Goal: Task Accomplishment & Management: Manage account settings

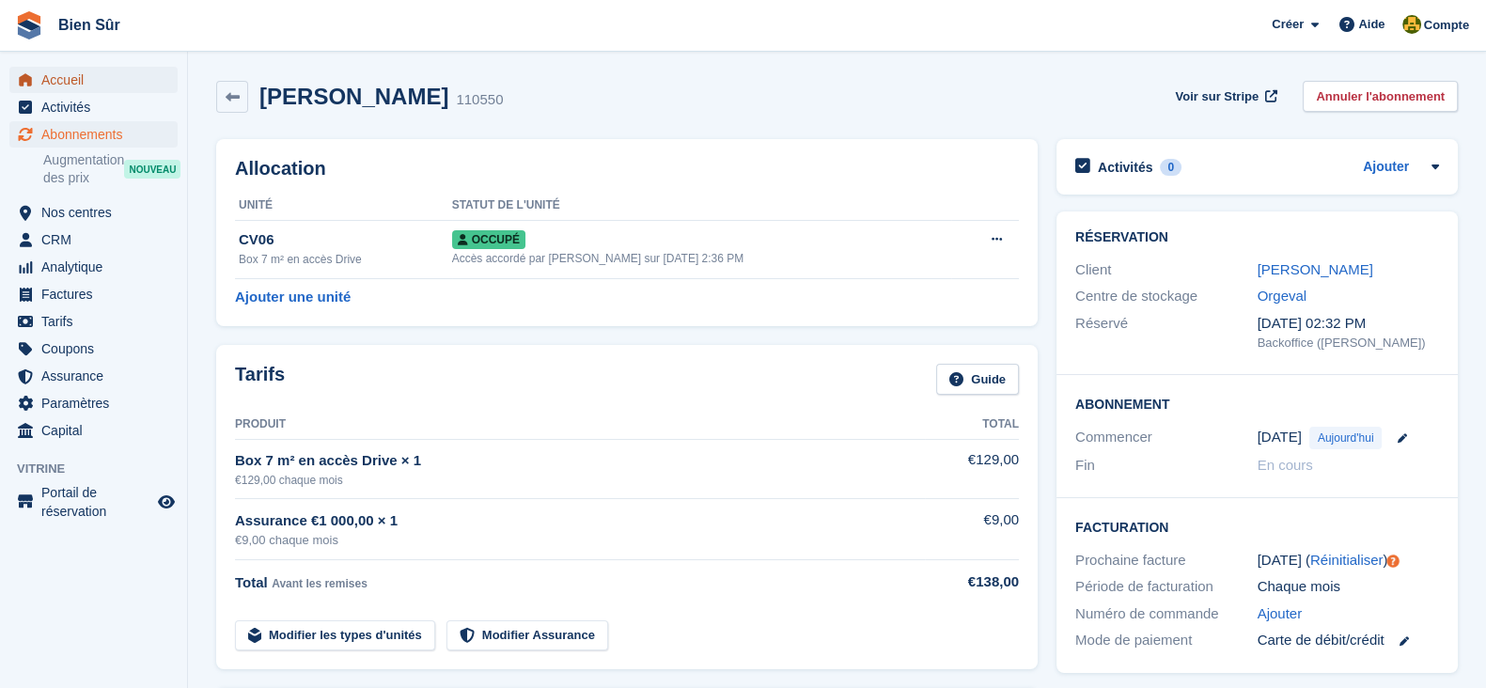
drag, startPoint x: 0, startPoint y: 0, endPoint x: 51, endPoint y: 87, distance: 101.1
click at [51, 87] on span "Accueil" at bounding box center [97, 80] width 113 height 26
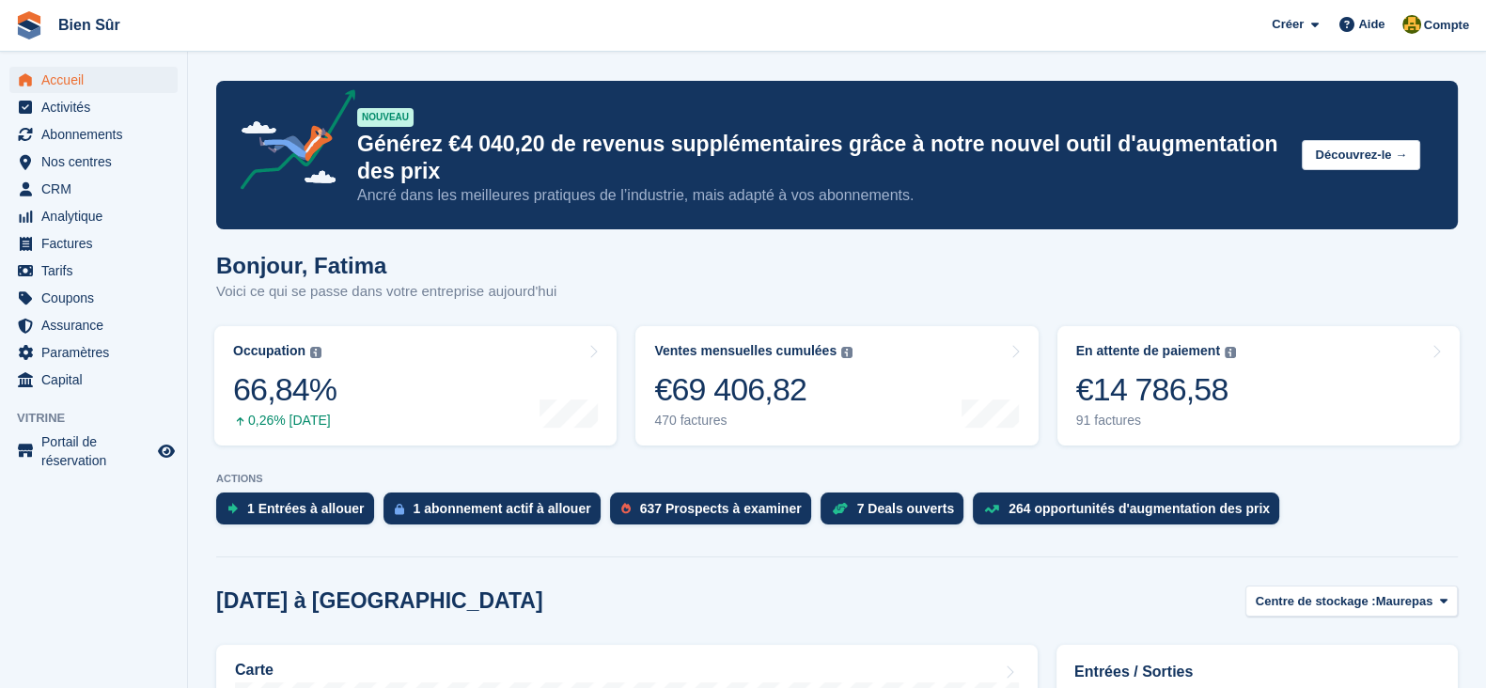
click at [67, 85] on span "Accueil" at bounding box center [97, 80] width 113 height 26
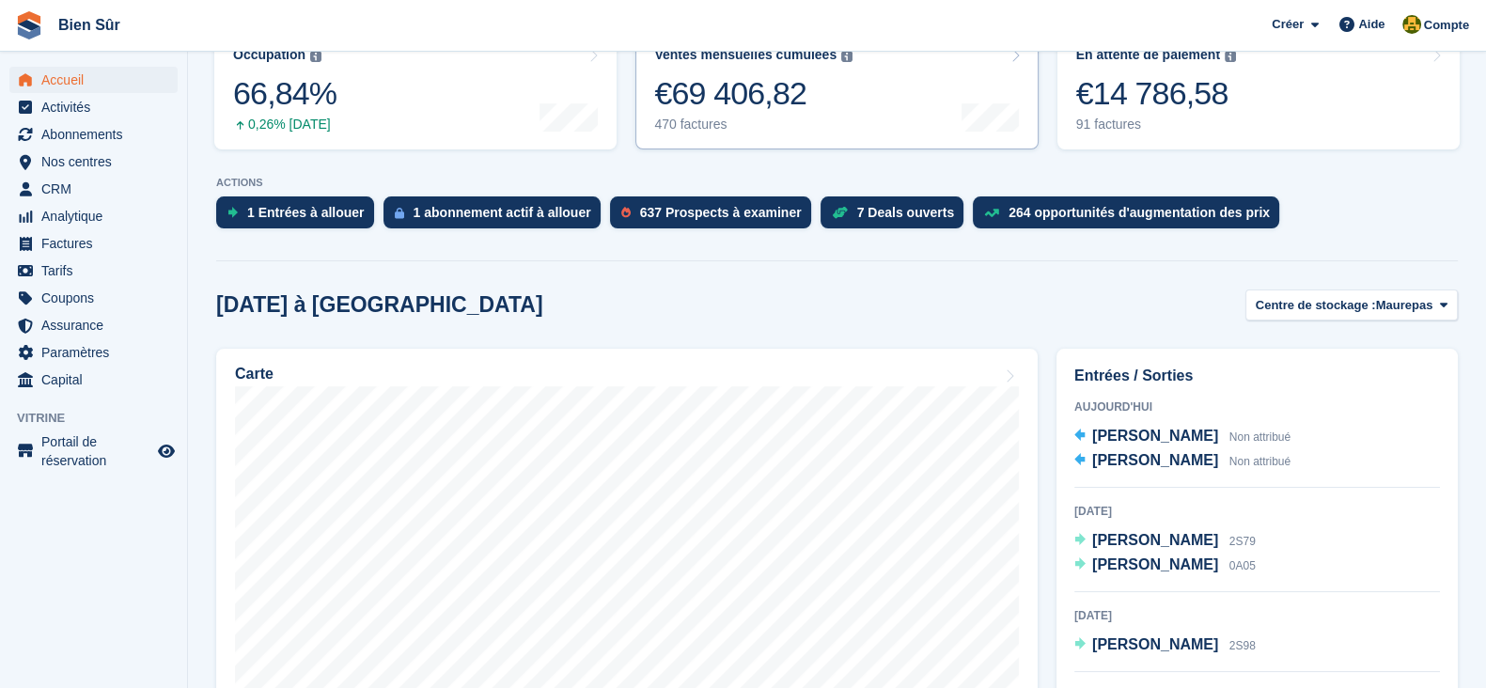
scroll to position [234, 0]
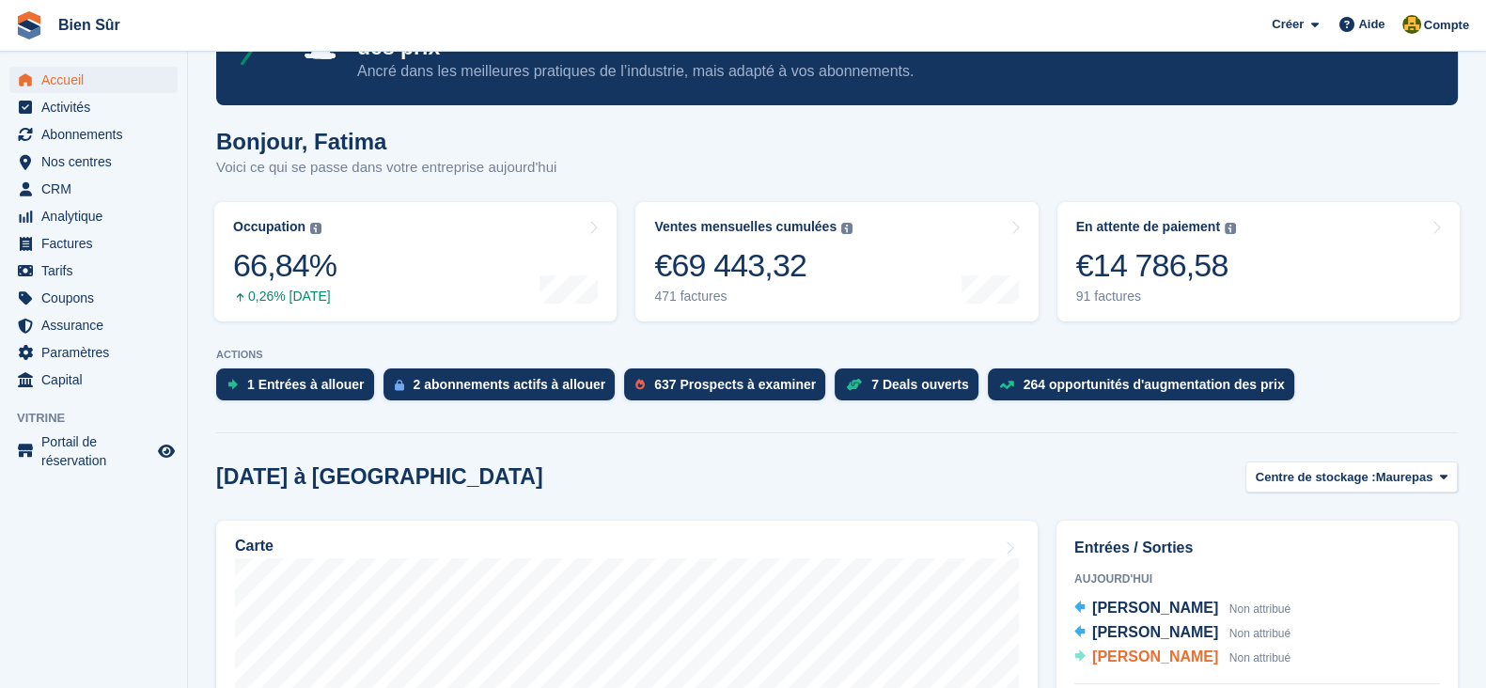
scroll to position [353, 0]
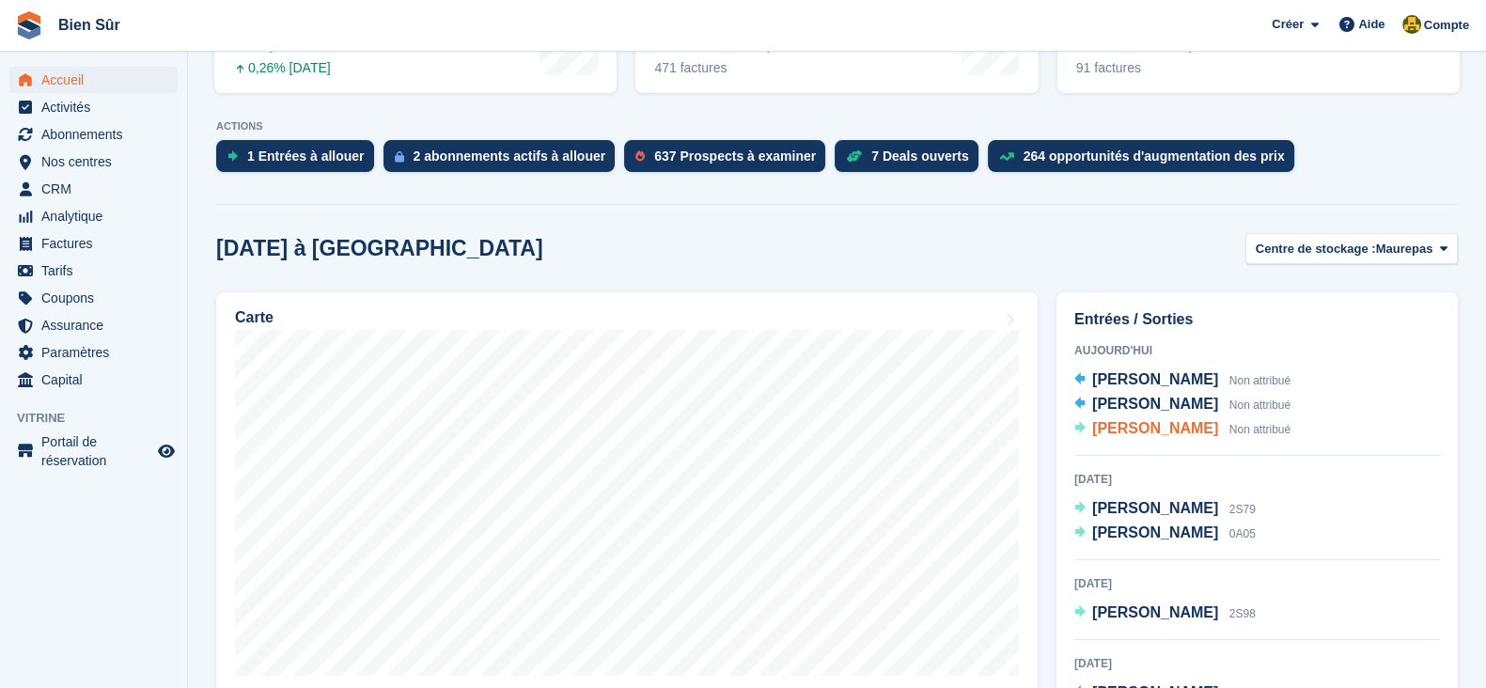
click at [1170, 423] on span "[PERSON_NAME]" at bounding box center [1155, 428] width 126 height 16
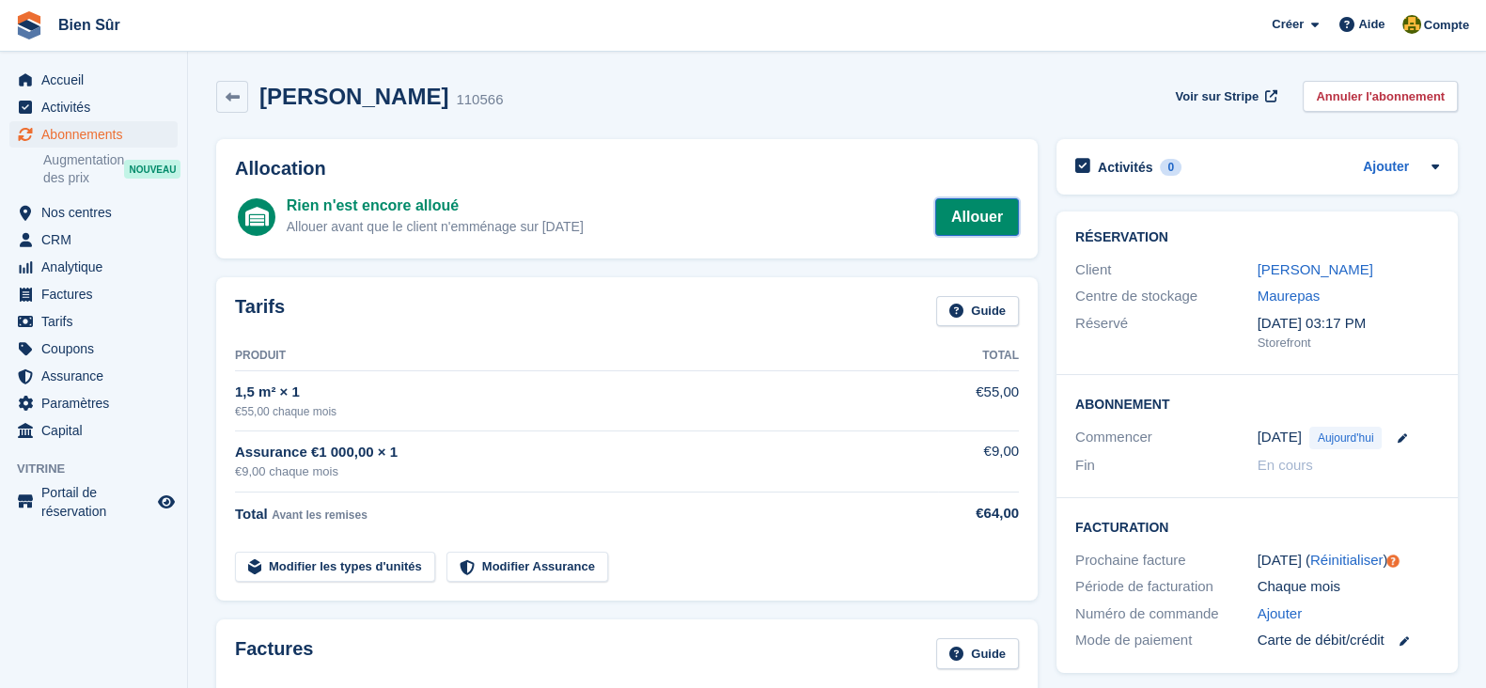
click at [965, 212] on link "Allouer" at bounding box center [977, 217] width 84 height 38
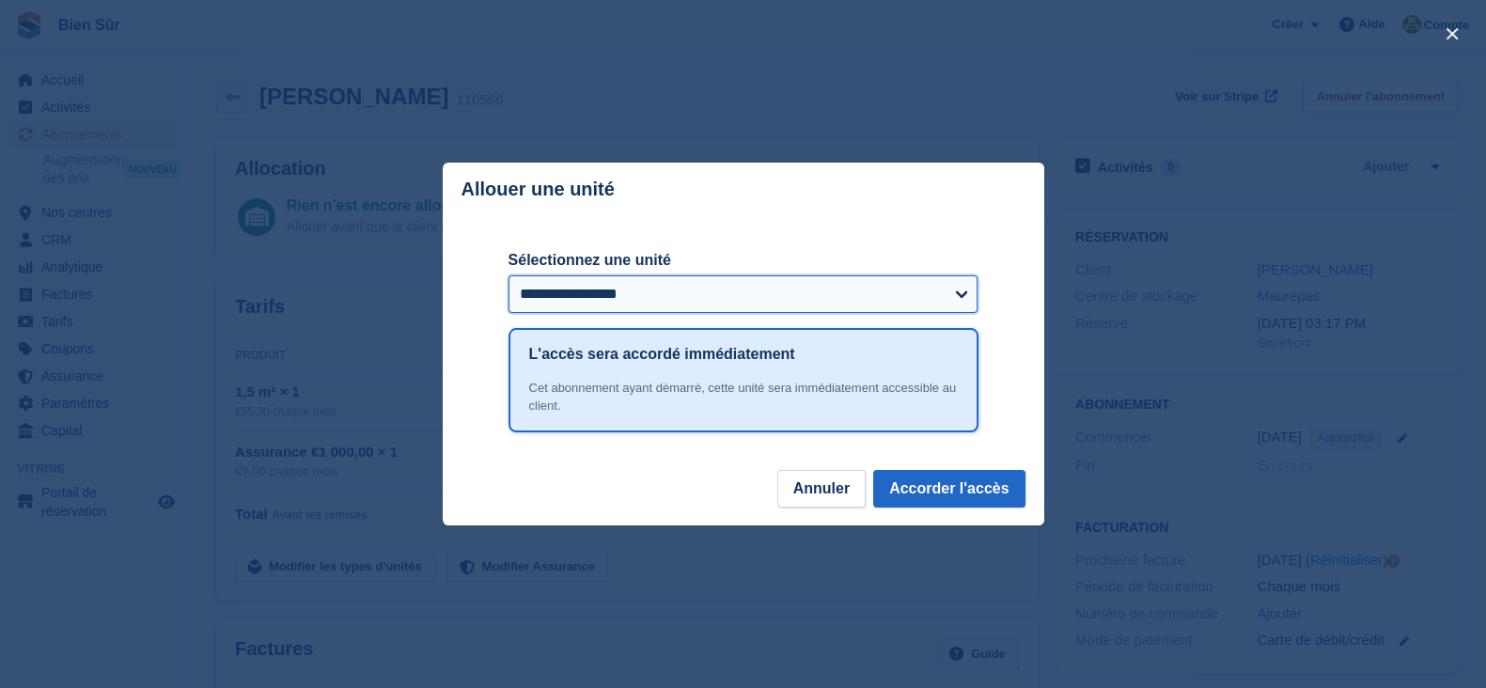
click at [776, 289] on select "**********" at bounding box center [744, 294] width 470 height 38
select select "*****"
click at [509, 276] on select "**********" at bounding box center [744, 294] width 470 height 38
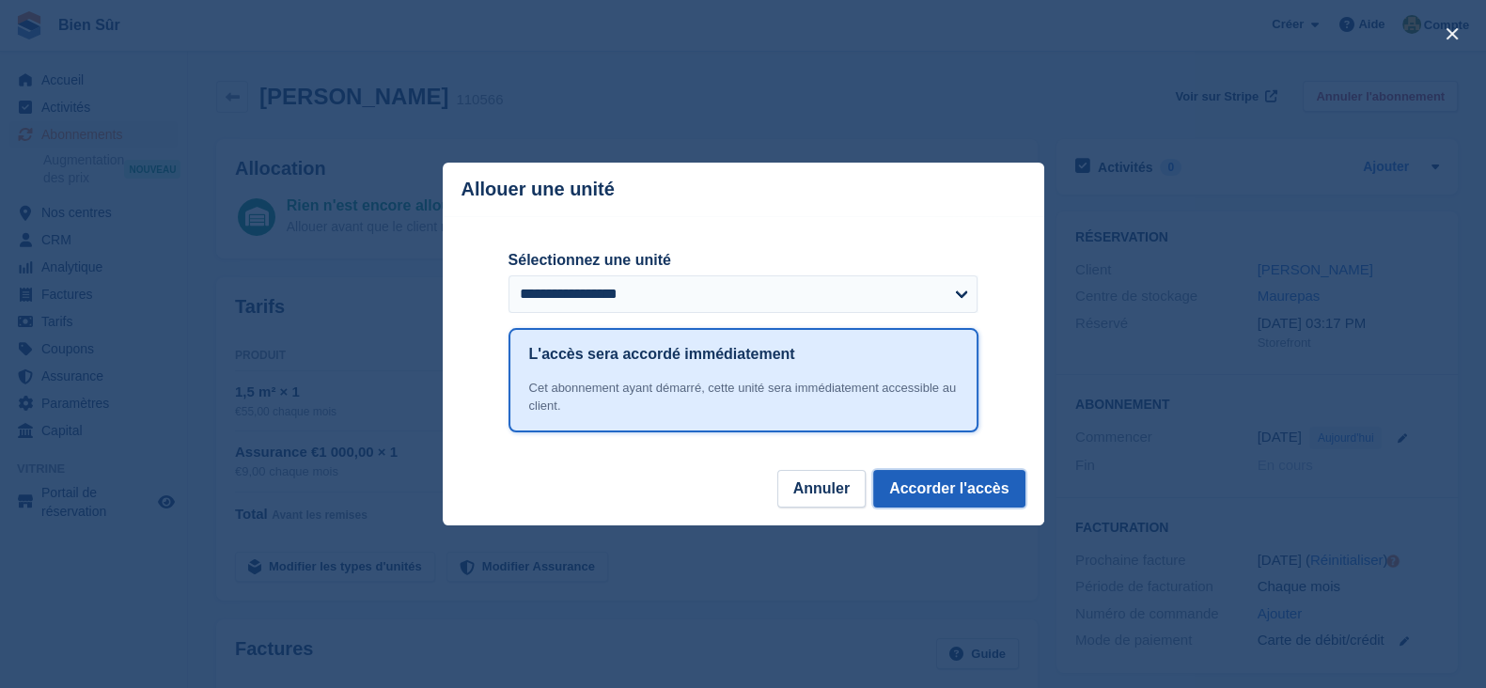
click at [941, 494] on button "Accorder l'accès" at bounding box center [948, 489] width 151 height 38
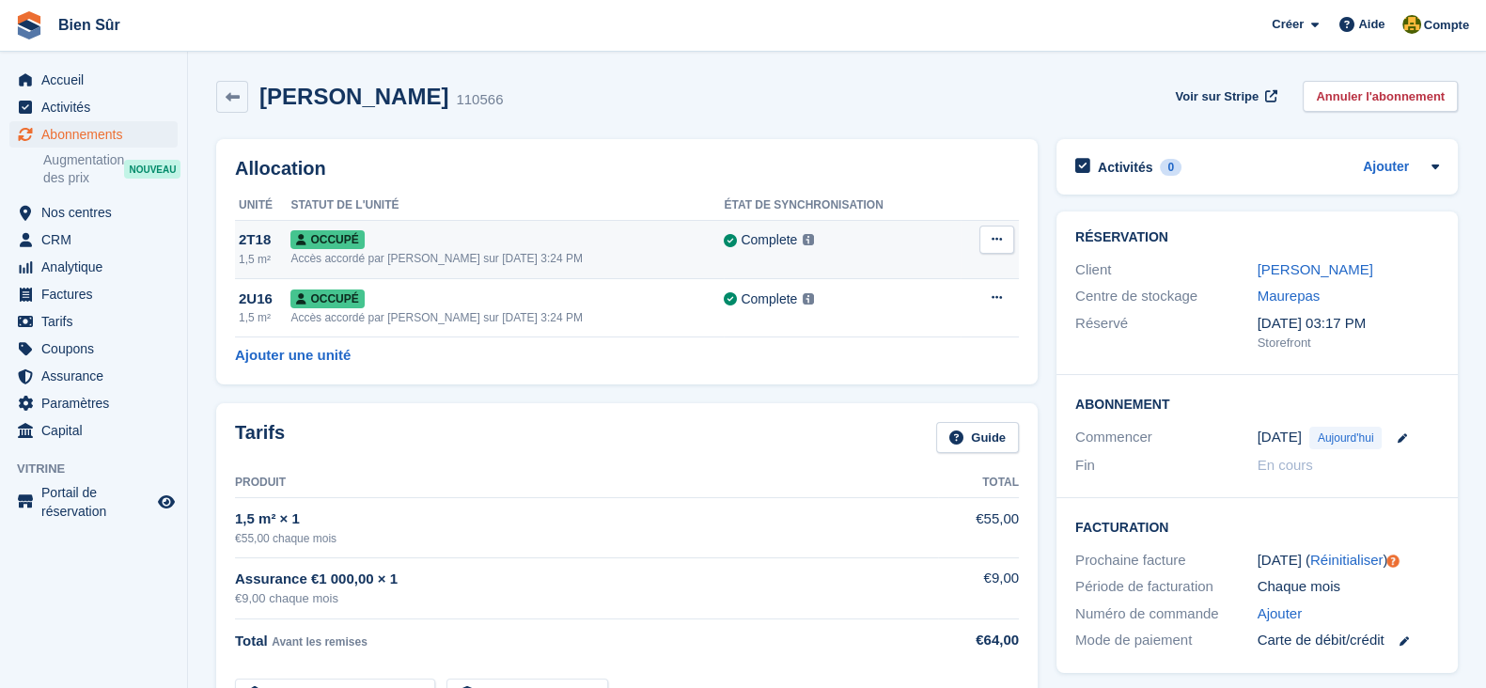
click at [1005, 232] on button at bounding box center [997, 240] width 35 height 28
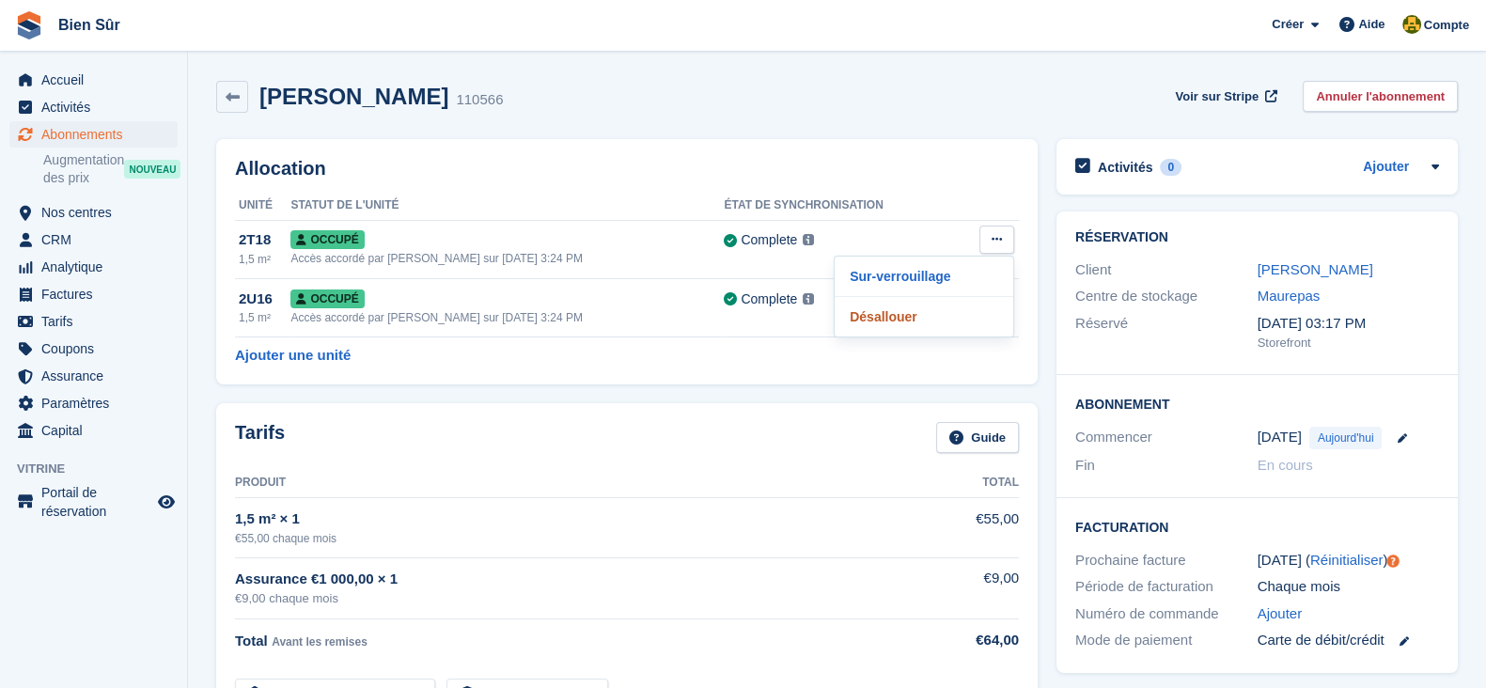
drag, startPoint x: 884, startPoint y: 315, endPoint x: 832, endPoint y: 125, distance: 196.8
click at [884, 315] on p "Désallouer" at bounding box center [924, 317] width 164 height 24
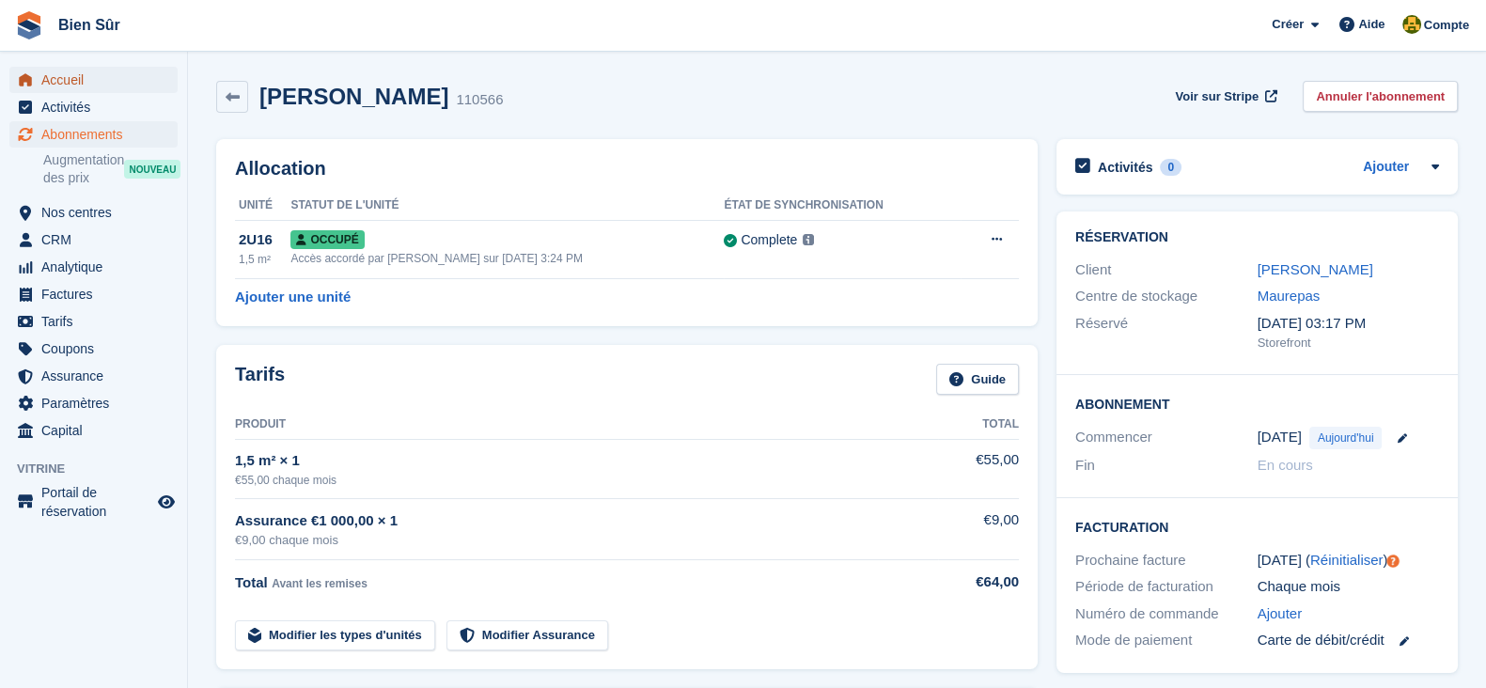
click at [85, 80] on span "Accueil" at bounding box center [97, 80] width 113 height 26
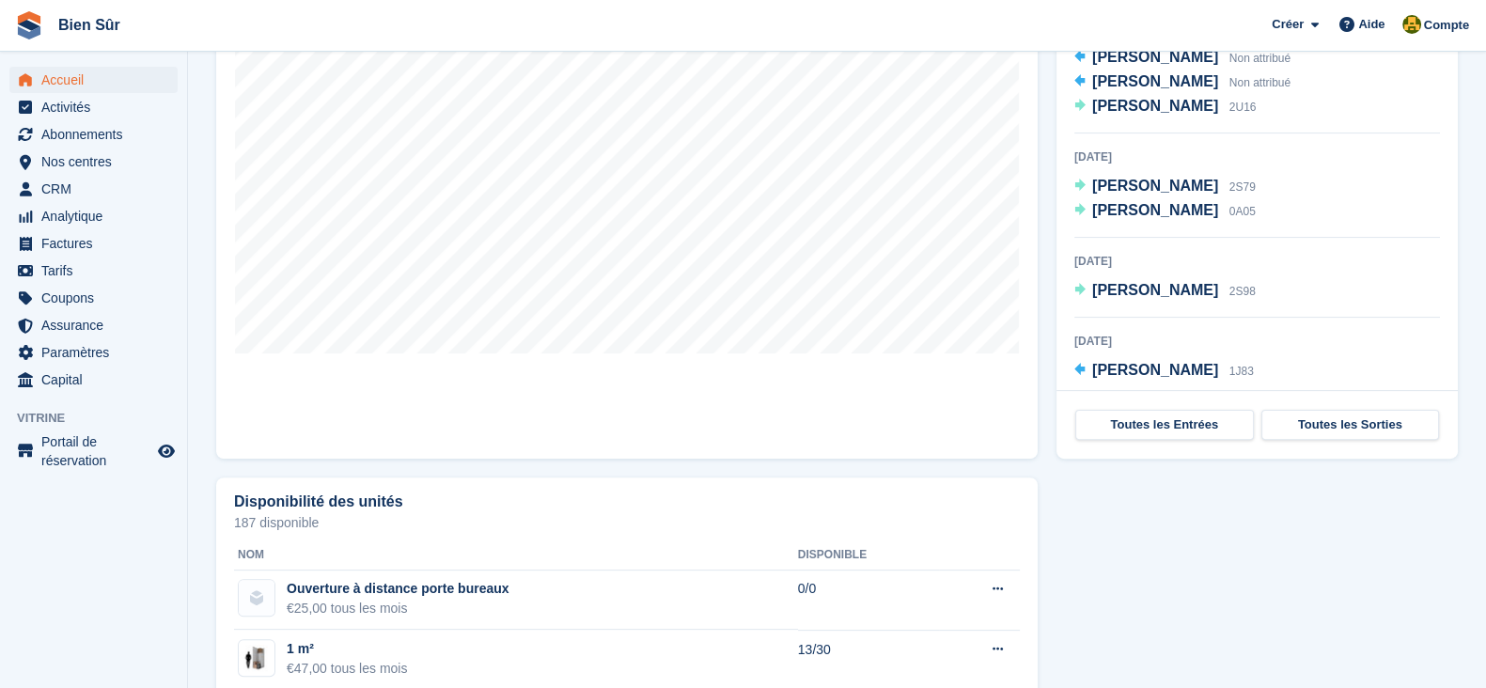
scroll to position [705, 0]
